Goal: Find specific page/section: Find specific page/section

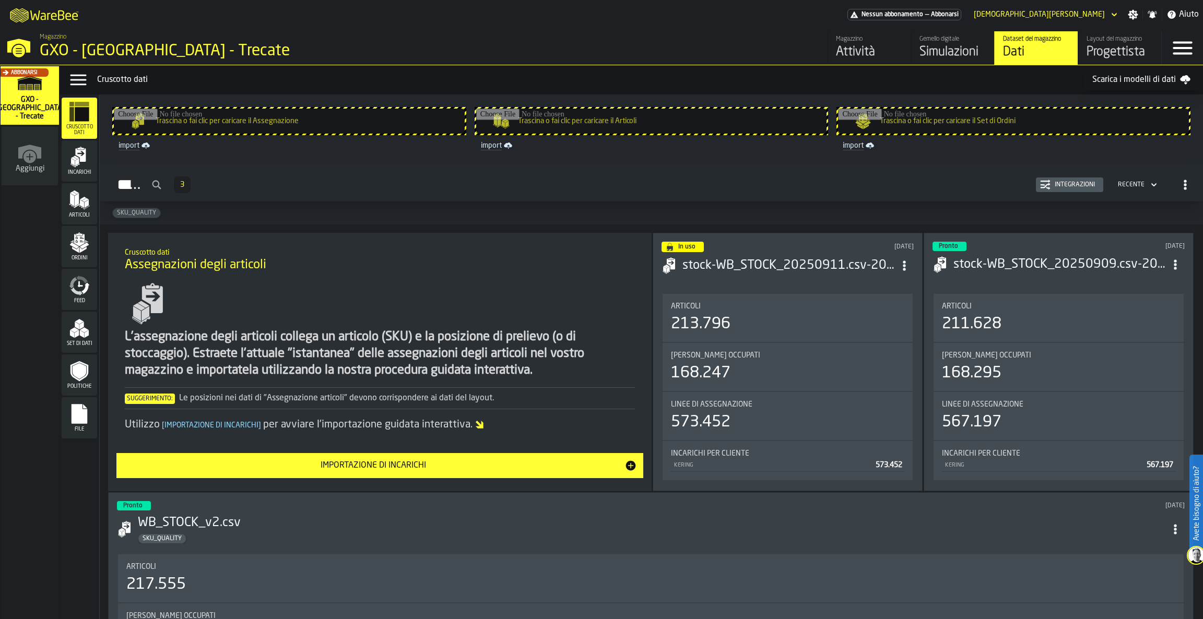
click at [1103, 48] on div "Progettista" at bounding box center [1120, 52] width 66 height 17
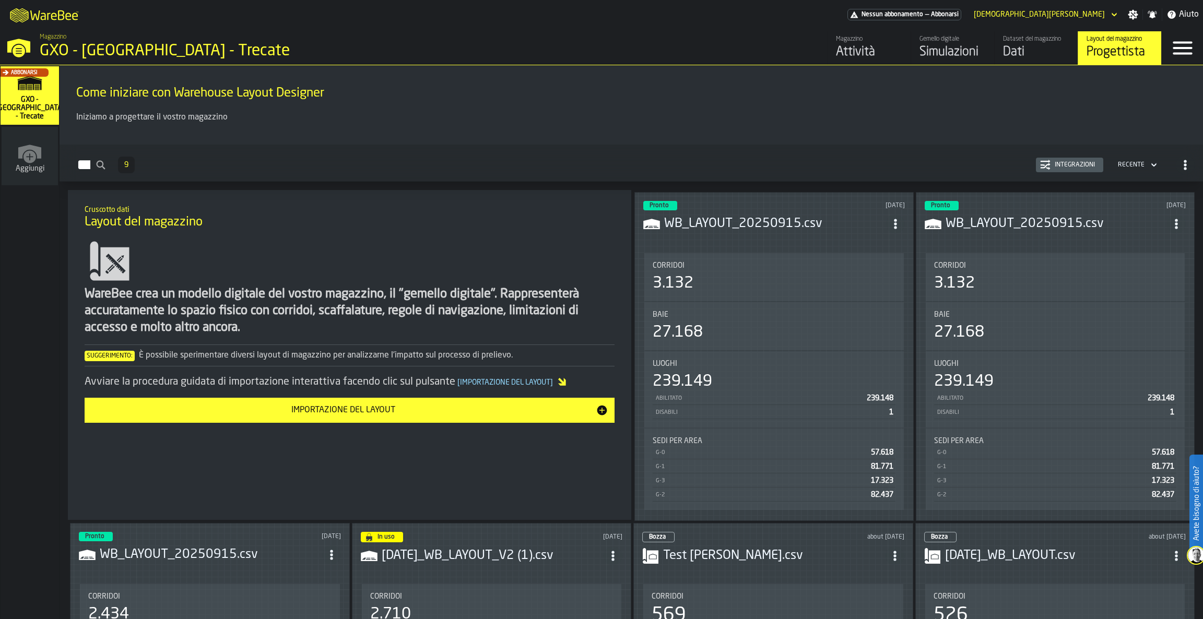
click at [828, 256] on div "Corridoi 3.132" at bounding box center [775, 277] width 260 height 48
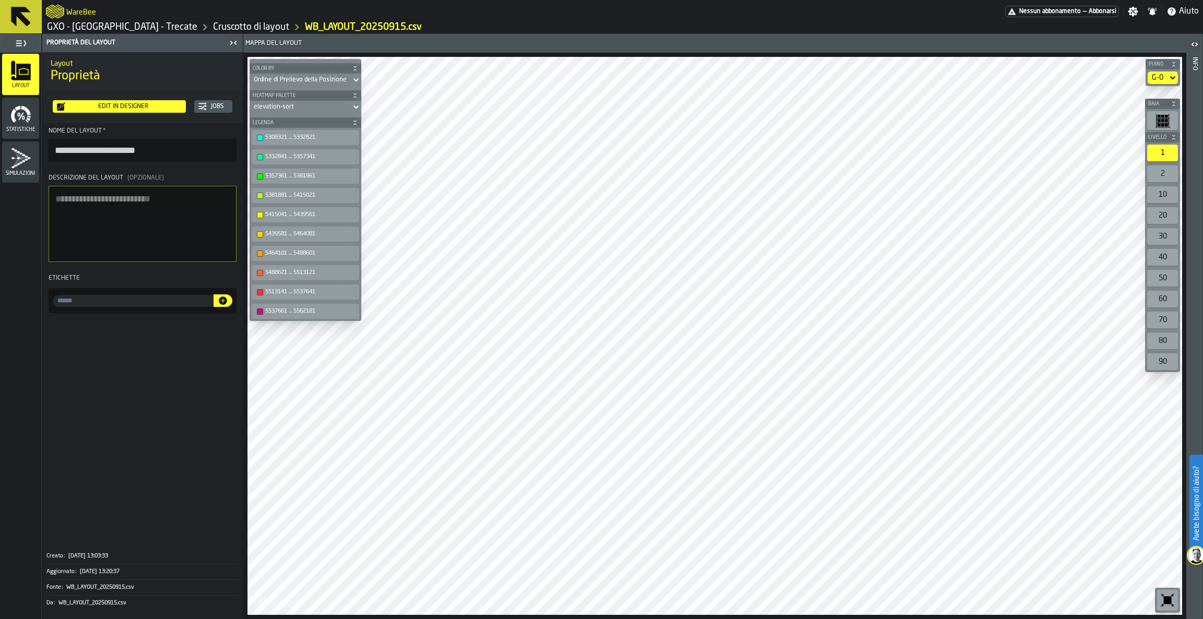
click at [15, 14] on icon at bounding box center [21, 17] width 20 height 20
